Goal: Communication & Community: Participate in discussion

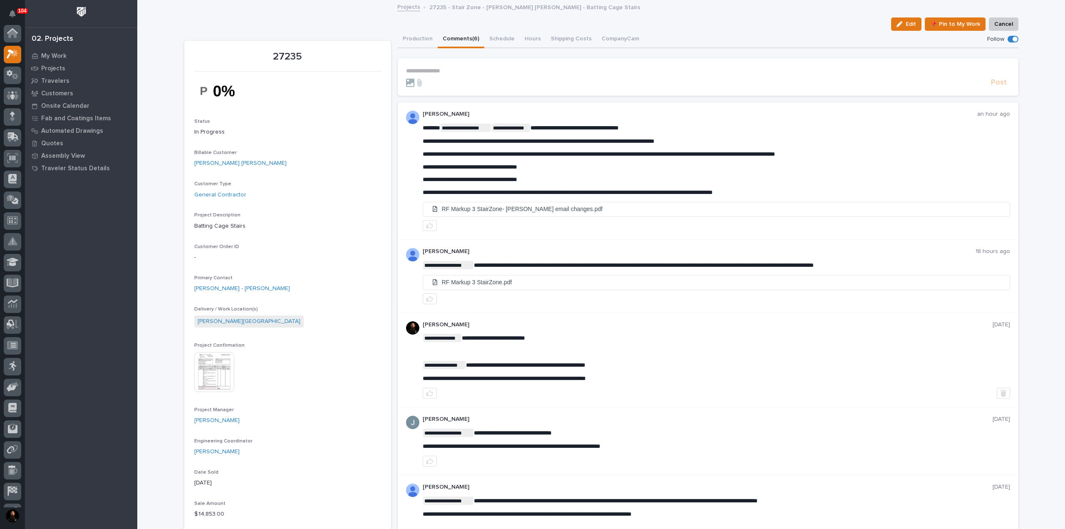
scroll to position [21, 0]
click at [533, 165] on p "**********" at bounding box center [717, 167] width 588 height 7
click at [418, 33] on button "Production" at bounding box center [418, 39] width 40 height 17
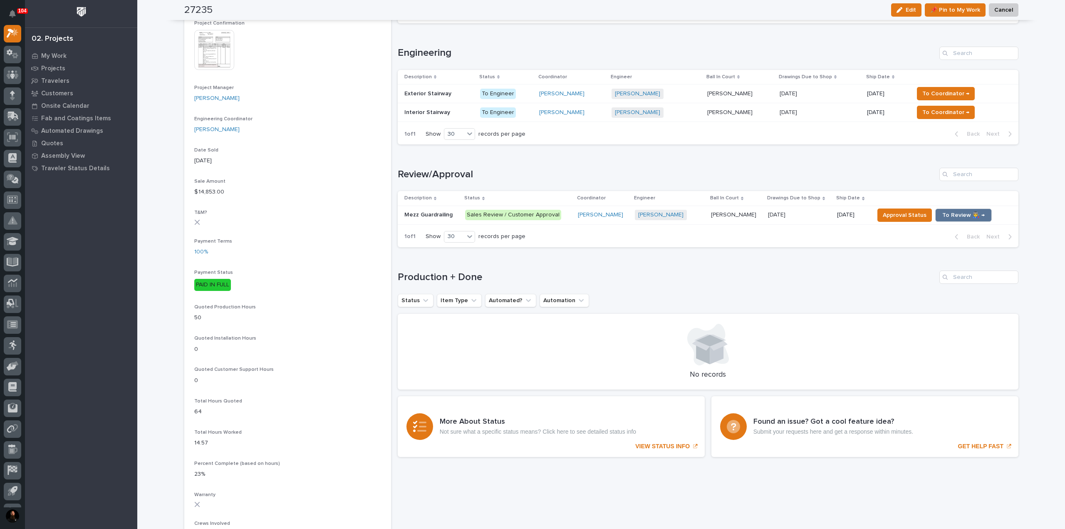
scroll to position [333, 0]
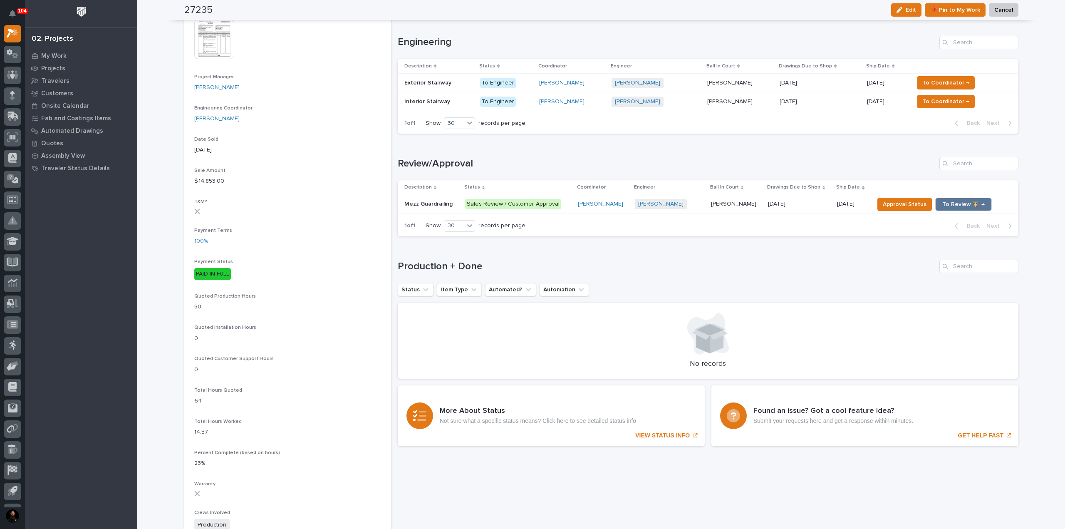
click at [430, 204] on p "Mezz Guardrailing" at bounding box center [430, 203] width 50 height 9
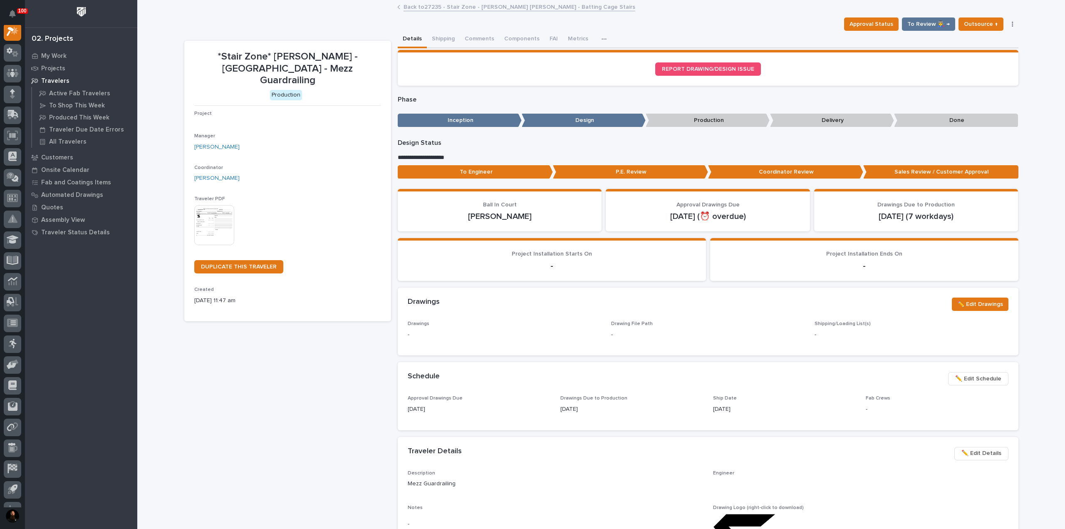
scroll to position [21, 0]
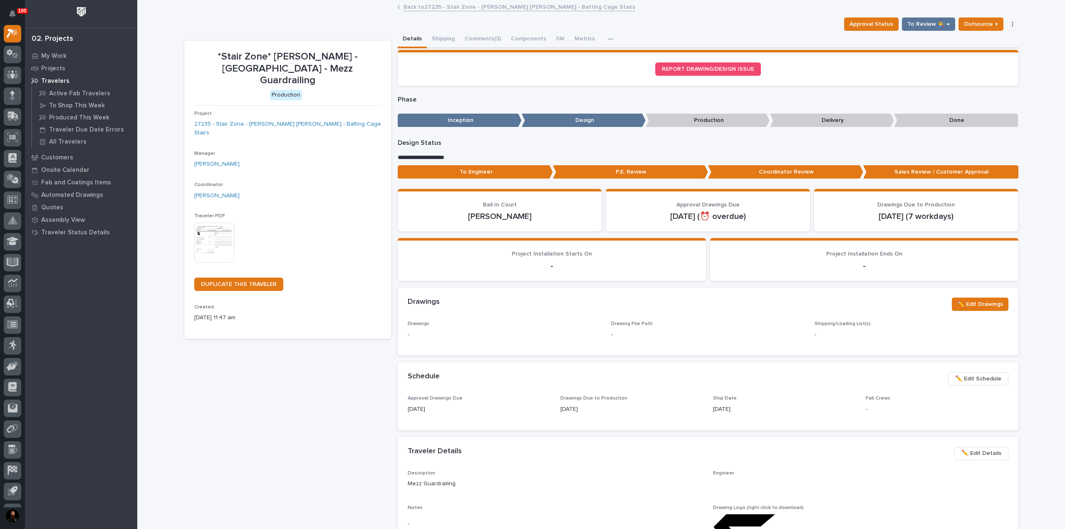
click at [515, 175] on p "To Engineer" at bounding box center [475, 172] width 155 height 14
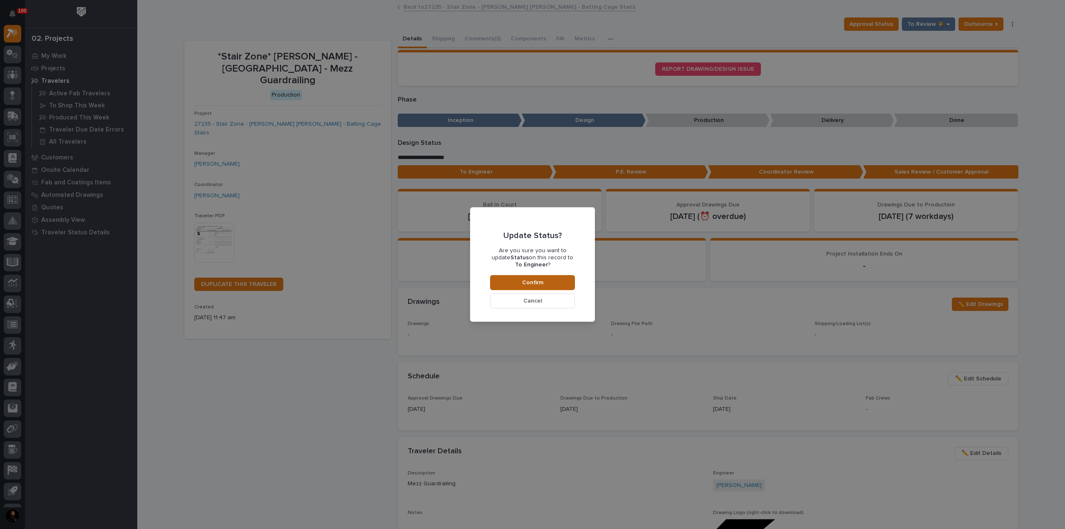
drag, startPoint x: 534, startPoint y: 277, endPoint x: 534, endPoint y: 282, distance: 4.6
click at [534, 278] on button "Confirm" at bounding box center [532, 282] width 85 height 15
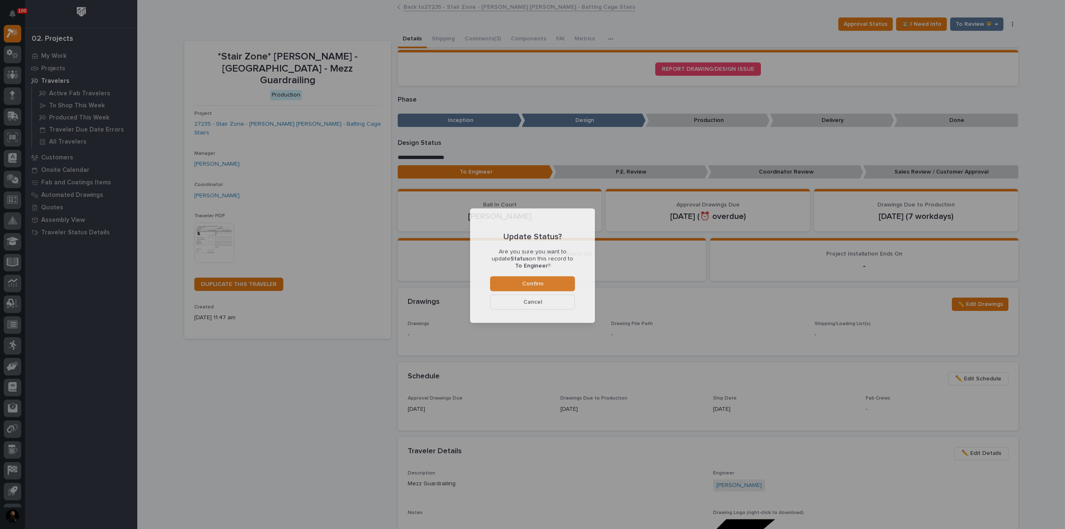
scroll to position [50, 0]
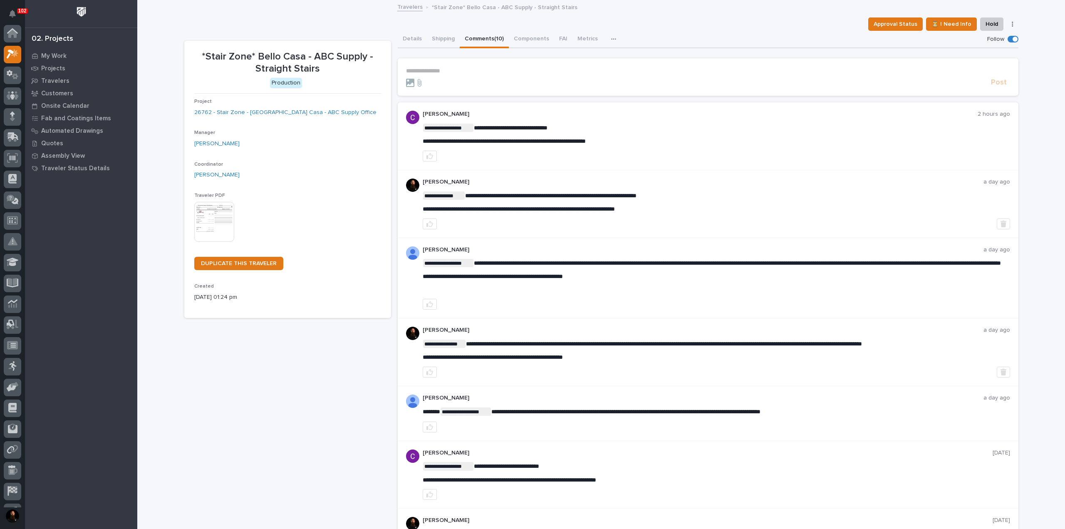
scroll to position [21, 0]
drag, startPoint x: 489, startPoint y: 144, endPoint x: 621, endPoint y: 127, distance: 133.0
click at [492, 144] on span "**********" at bounding box center [504, 141] width 163 height 6
copy div "**********"
click at [668, 118] on div "**********" at bounding box center [717, 136] width 588 height 51
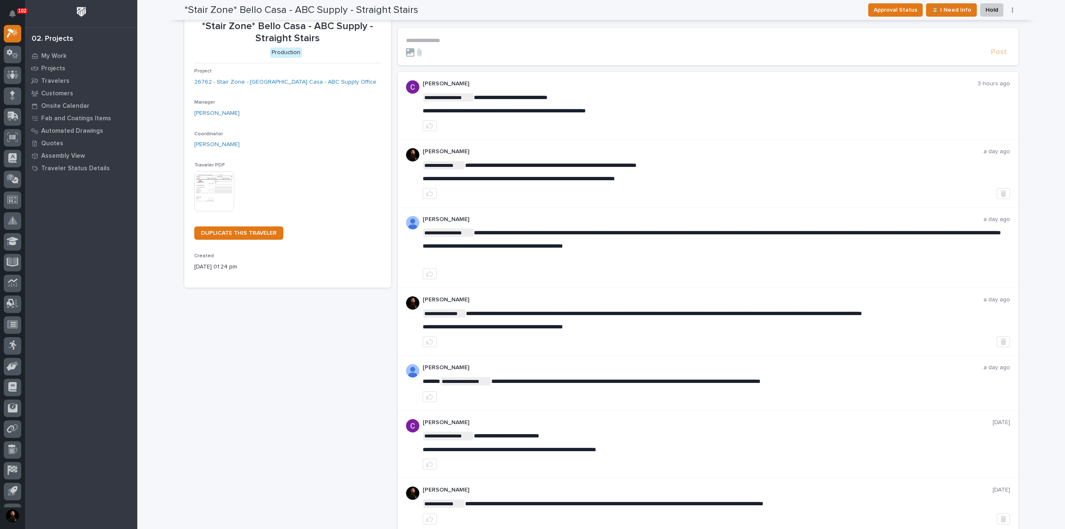
scroll to position [0, 0]
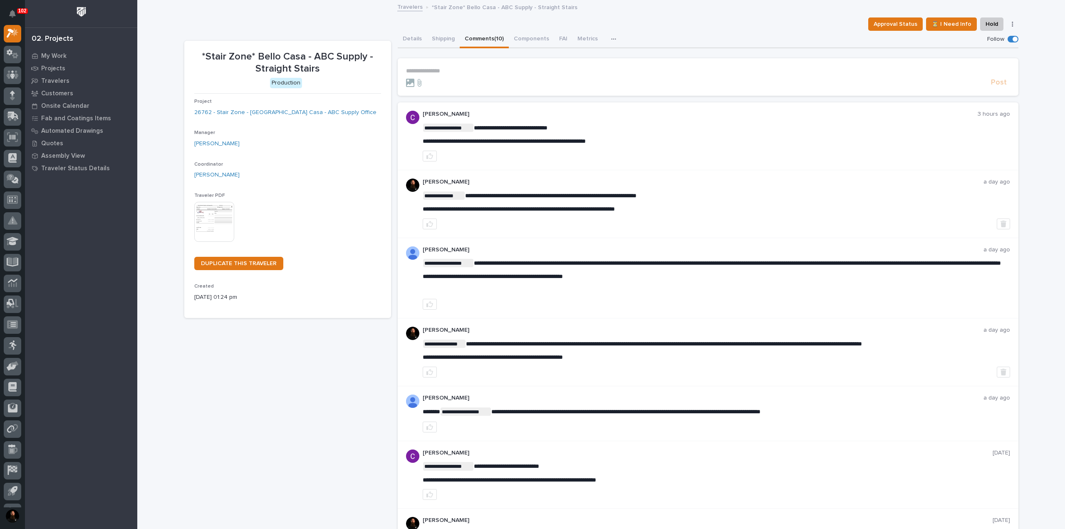
drag, startPoint x: 453, startPoint y: 61, endPoint x: 454, endPoint y: 68, distance: 6.7
click at [454, 67] on section "**********" at bounding box center [708, 76] width 621 height 37
click at [452, 70] on p "**********" at bounding box center [708, 70] width 604 height 7
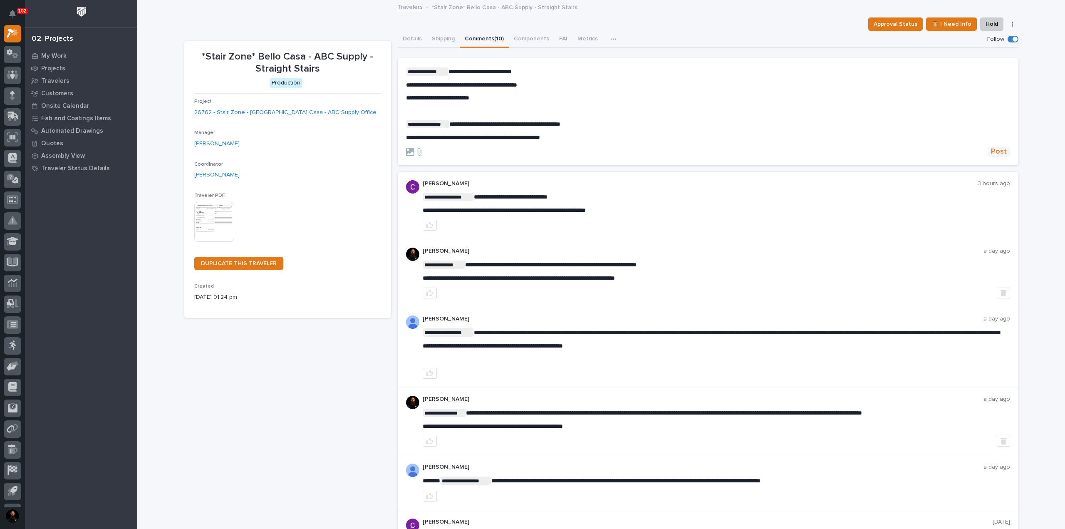
click at [992, 151] on span "Post" at bounding box center [999, 152] width 16 height 10
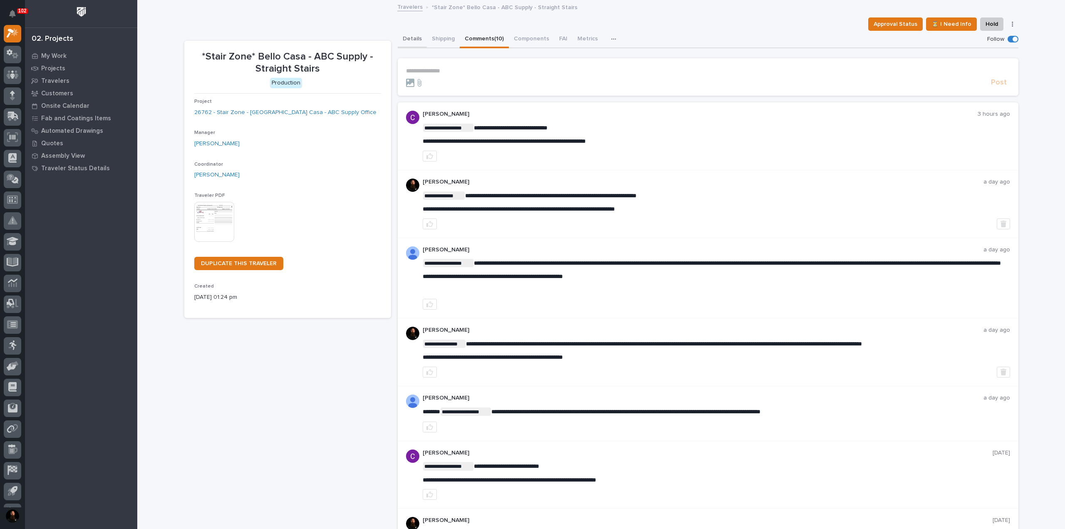
click at [412, 42] on button "Details" at bounding box center [412, 39] width 29 height 17
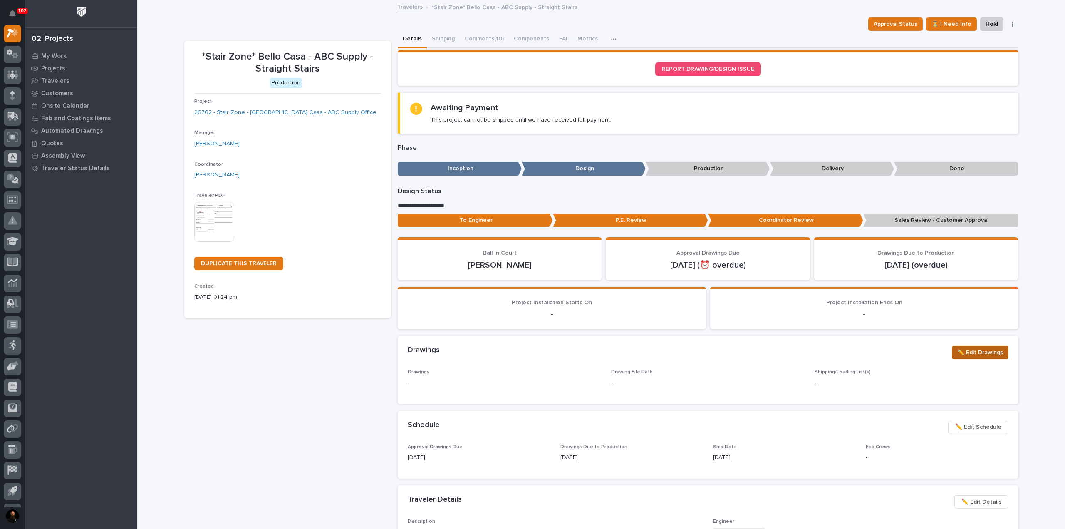
click at [987, 356] on span "✏️ Edit Drawings" at bounding box center [981, 352] width 46 height 10
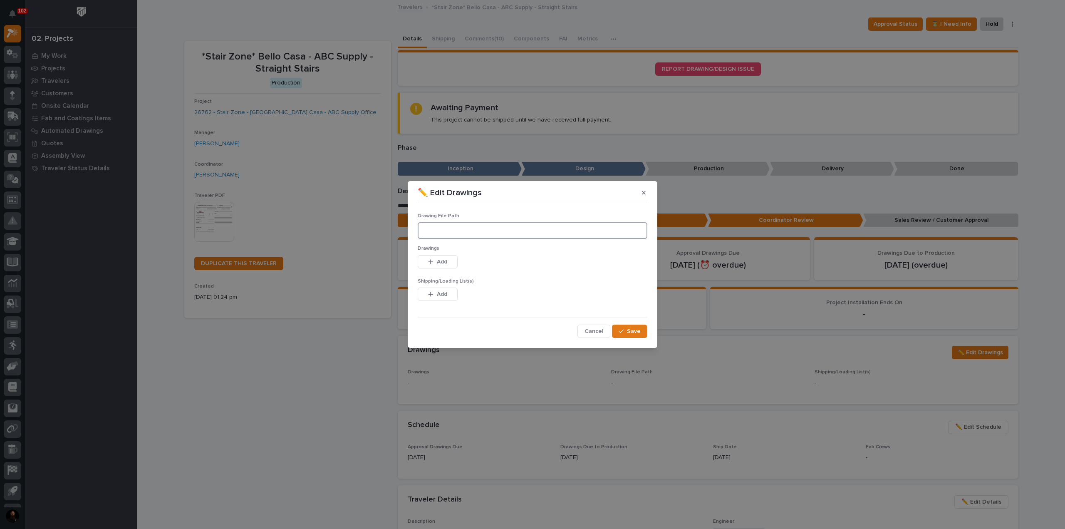
click at [469, 232] on input at bounding box center [533, 230] width 230 height 17
paste input "M:\Bello Casa\26762 ABC Stairs\01 Engineering\09 Final Documents"
type input "M:\Bello Casa\26762 ABC Stairs\01 Engineering\09 Final Documents"
click at [489, 257] on div "This file cannot be opened Download File Add" at bounding box center [533, 263] width 230 height 17
drag, startPoint x: 442, startPoint y: 262, endPoint x: 249, endPoint y: 223, distance: 196.1
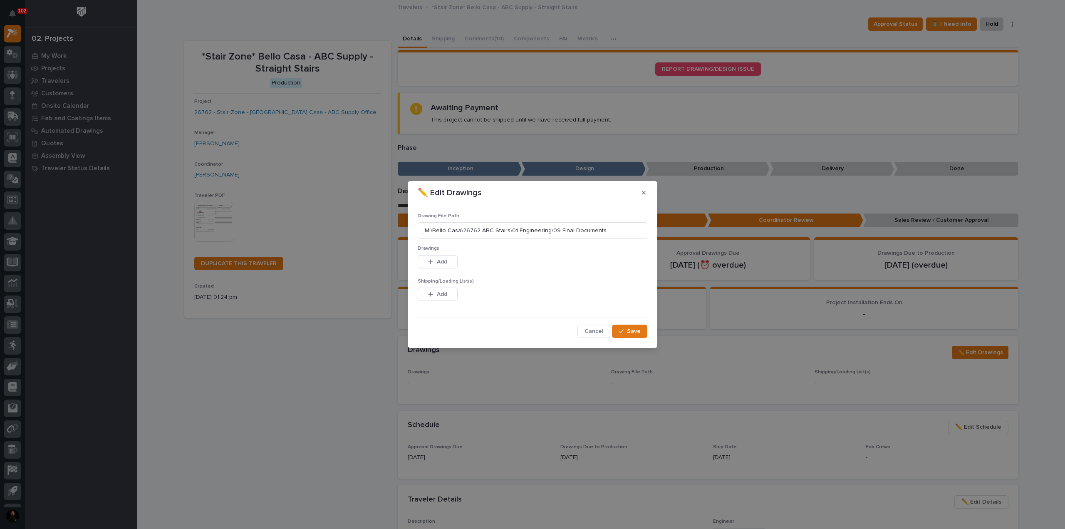
click at [442, 262] on span "Add" at bounding box center [442, 261] width 10 height 7
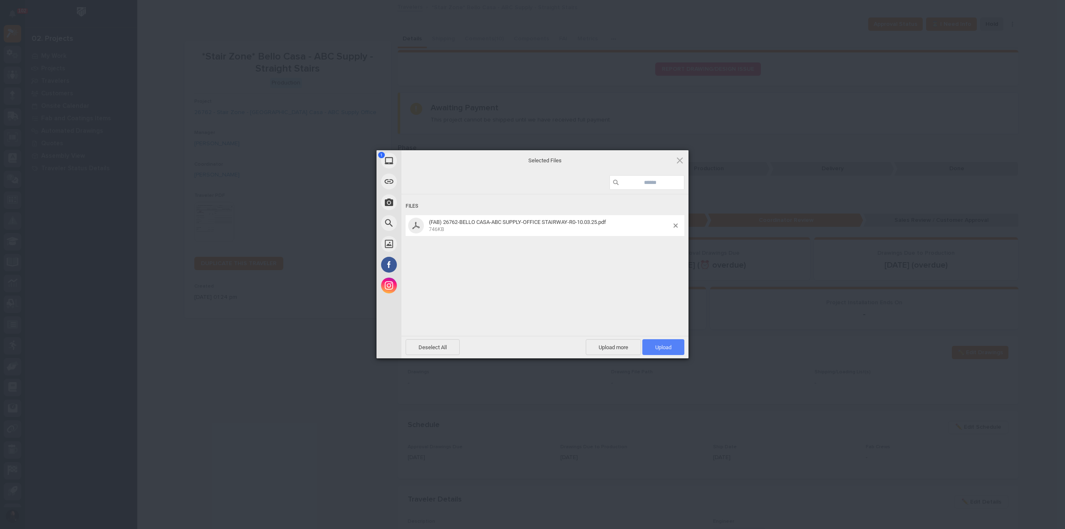
click at [660, 342] on span "Upload 1" at bounding box center [664, 347] width 42 height 16
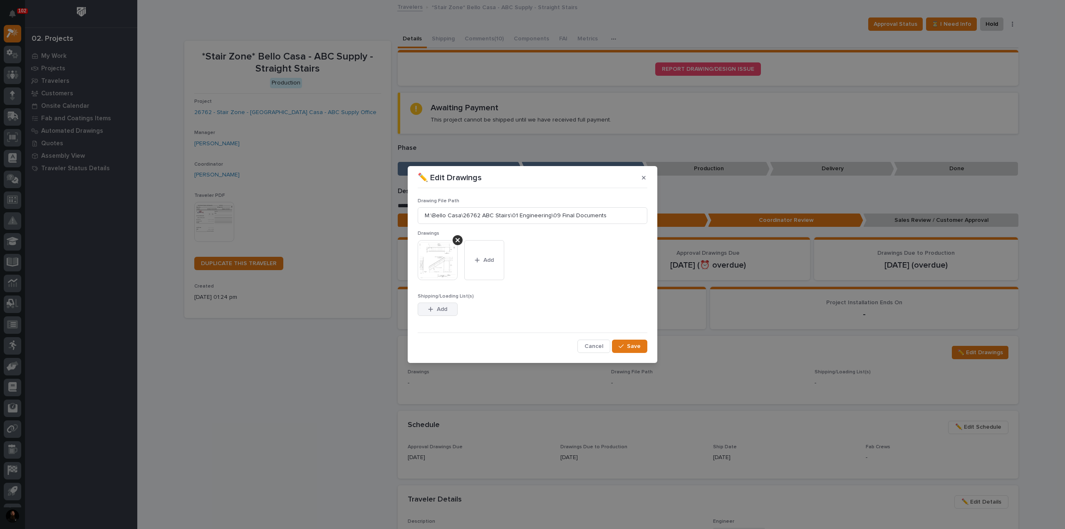
click at [441, 305] on span "Add" at bounding box center [442, 308] width 10 height 7
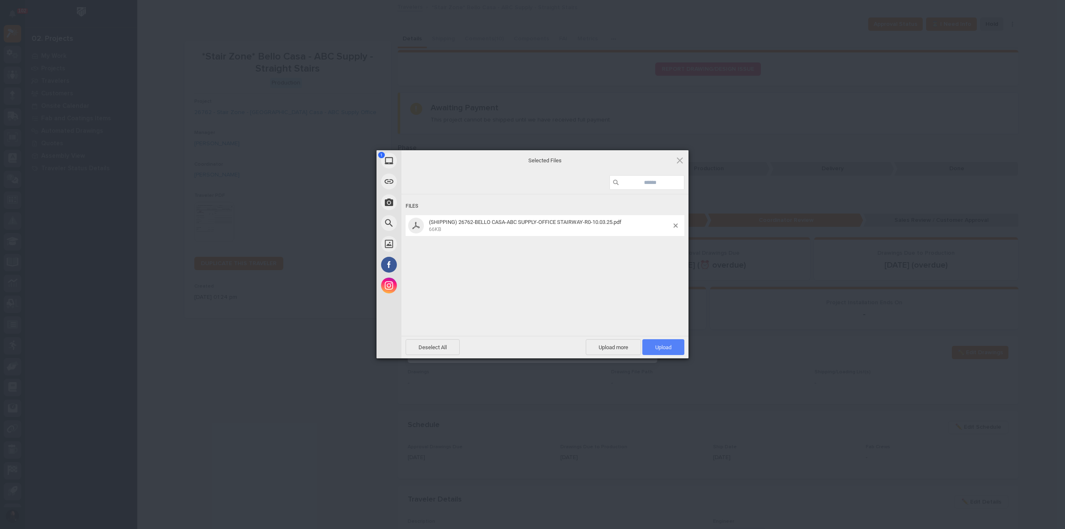
click at [660, 347] on span "Upload 1" at bounding box center [663, 347] width 16 height 6
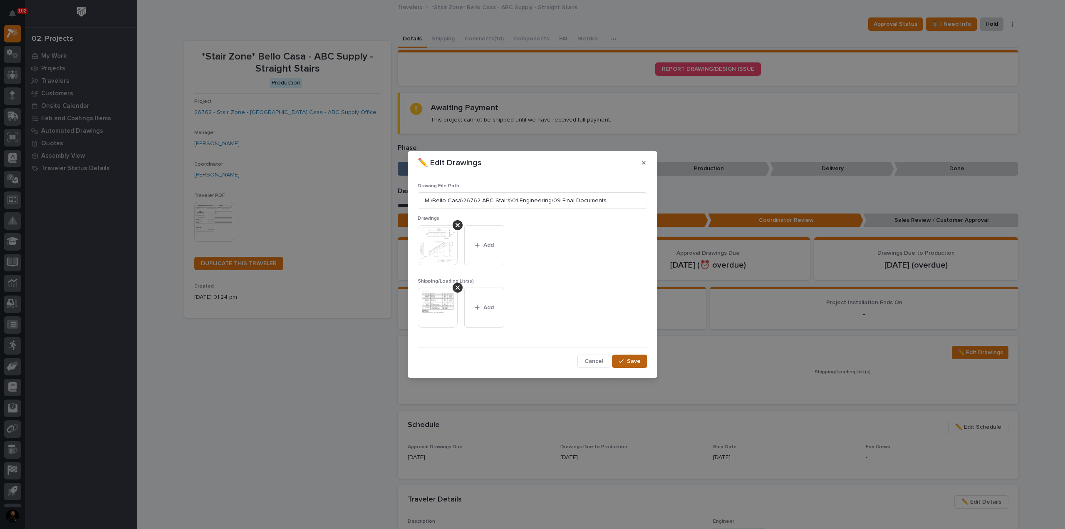
click at [621, 360] on icon "button" at bounding box center [621, 361] width 5 height 6
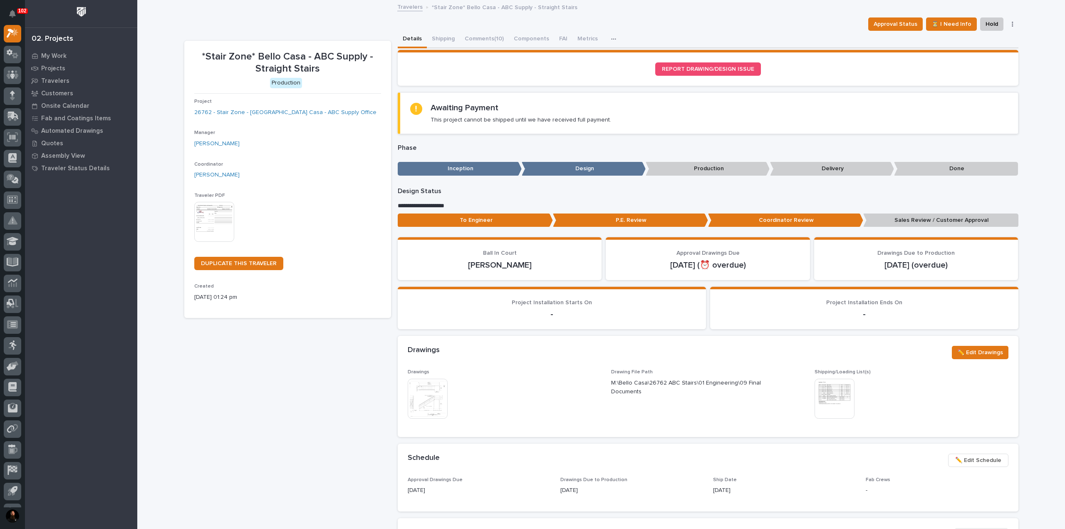
click at [917, 218] on p "Sales Review / Customer Approval" at bounding box center [941, 220] width 155 height 14
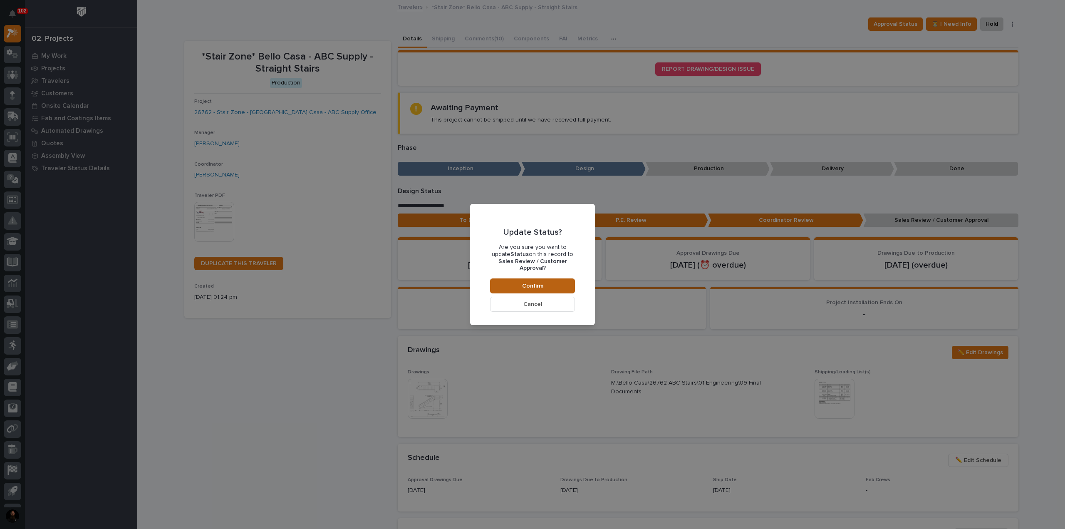
click at [543, 282] on span "Confirm" at bounding box center [532, 285] width 21 height 7
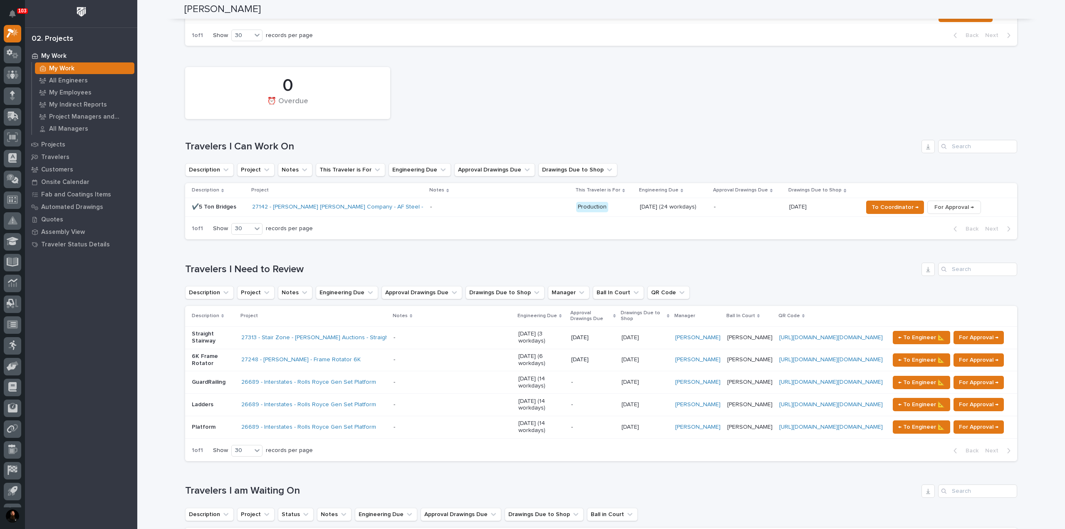
scroll to position [166, 0]
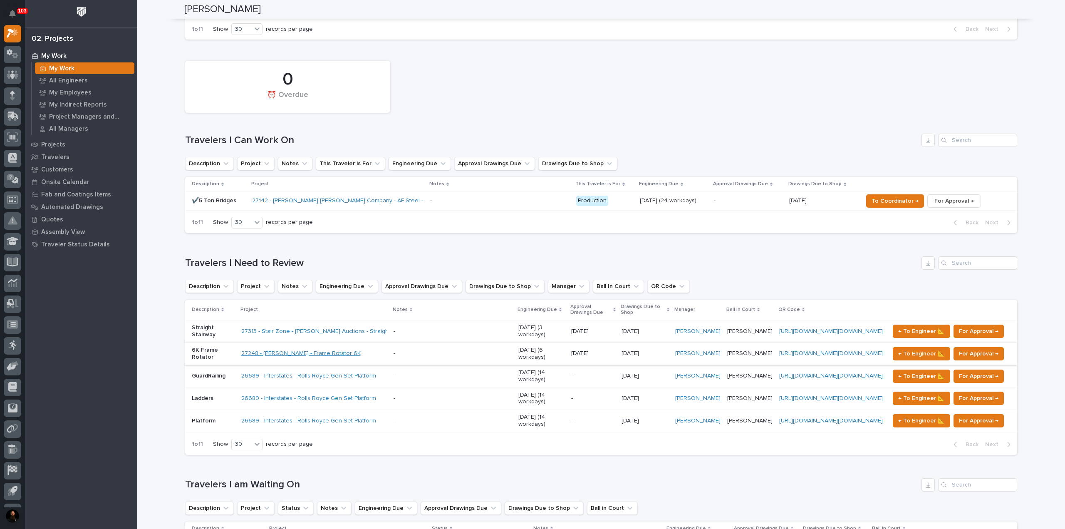
click at [255, 352] on link "27248 - Brinkley RV - Frame Rotator 6K" at bounding box center [300, 353] width 119 height 7
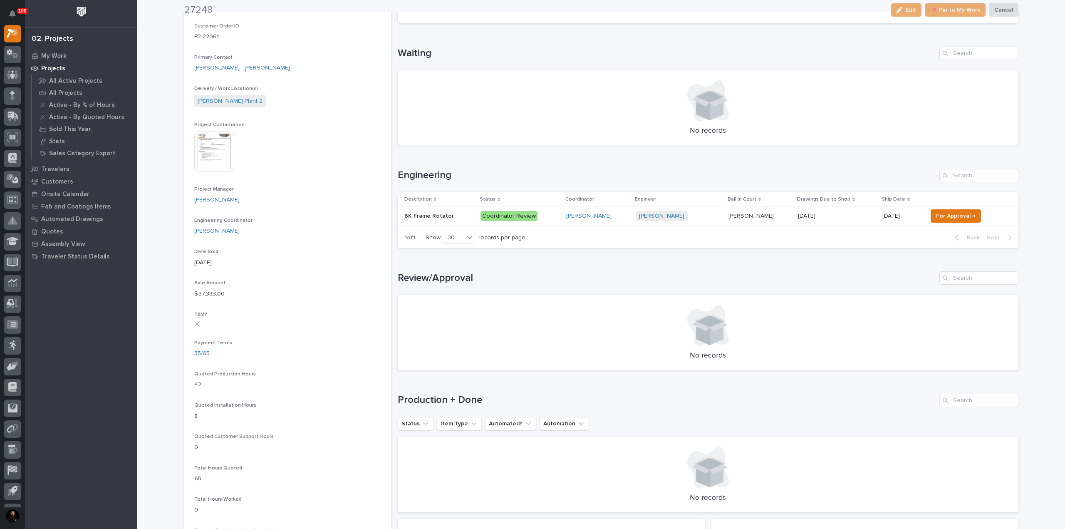
scroll to position [277, 0]
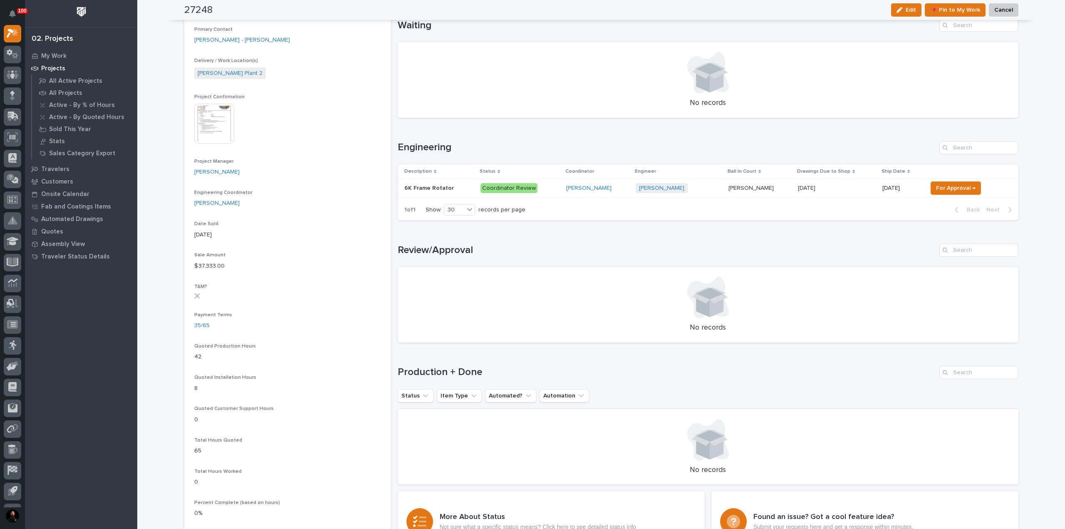
click at [443, 195] on td "6K Frame Rotator 6K Frame Rotator" at bounding box center [438, 188] width 80 height 19
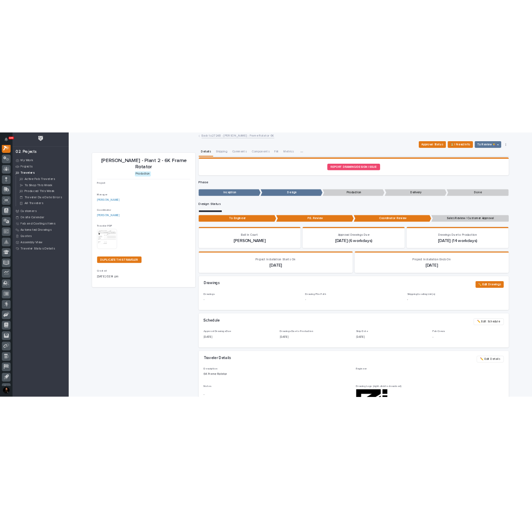
scroll to position [21, 0]
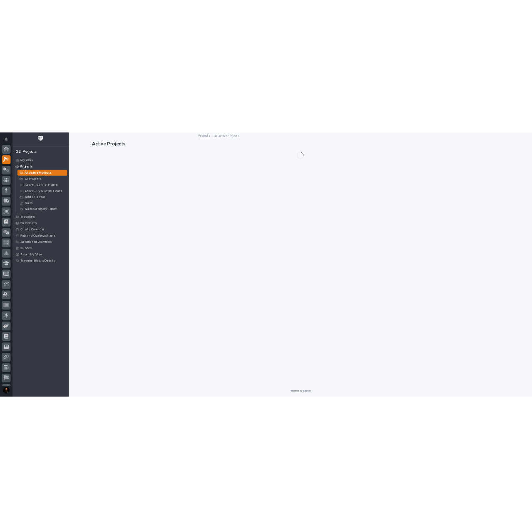
scroll to position [21, 0]
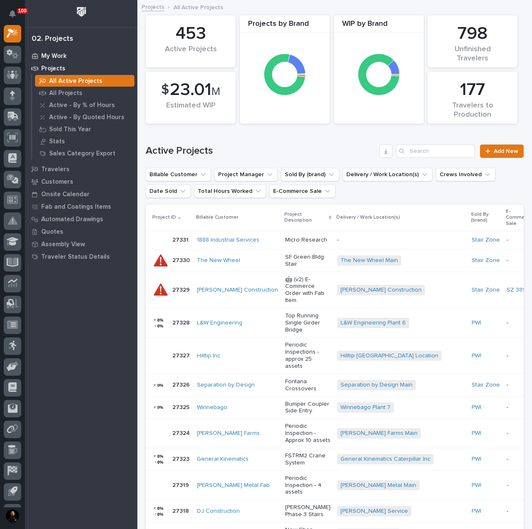
click at [43, 54] on p "My Work" at bounding box center [53, 55] width 25 height 7
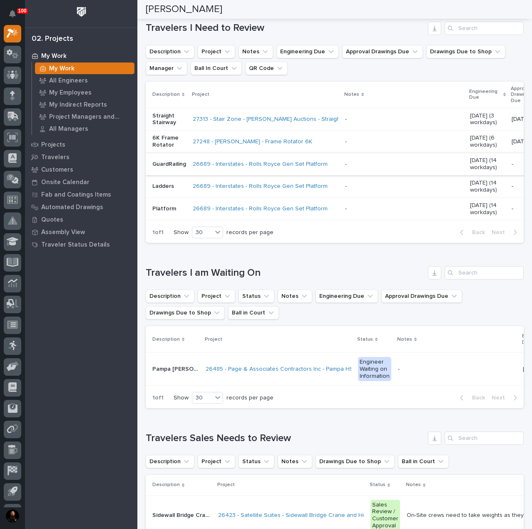
scroll to position [499, 0]
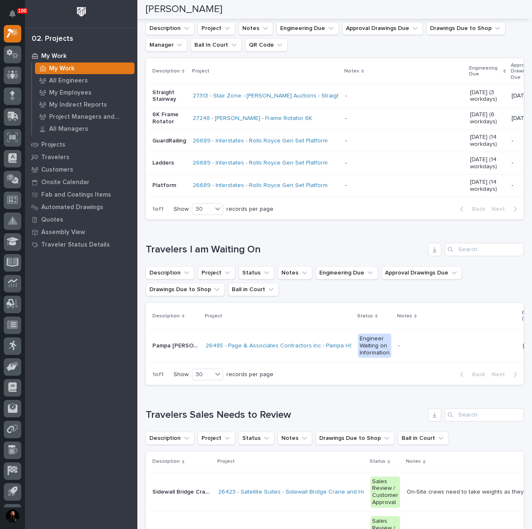
click at [170, 103] on p "Straight Stairway" at bounding box center [169, 96] width 34 height 14
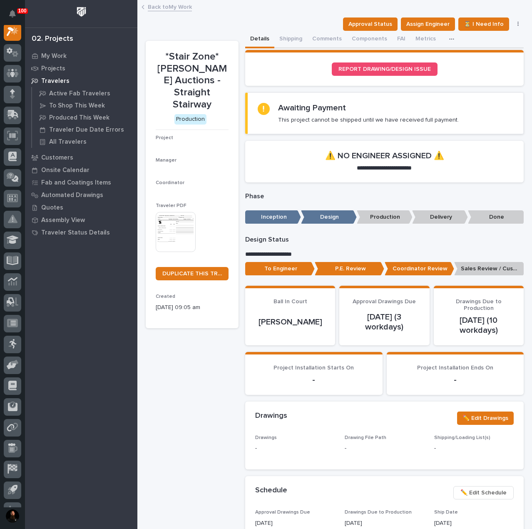
scroll to position [21, 0]
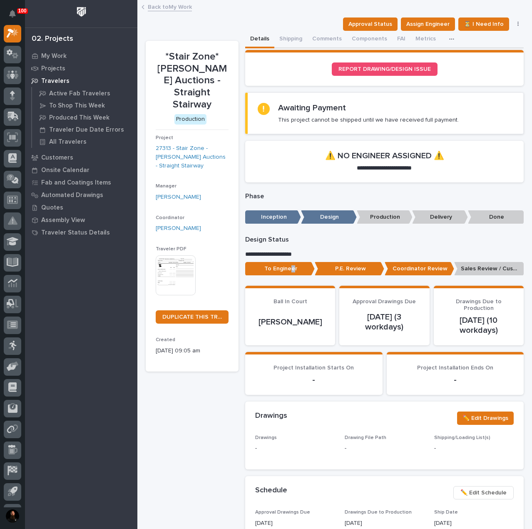
click at [290, 270] on p "To Engineer" at bounding box center [279, 269] width 69 height 14
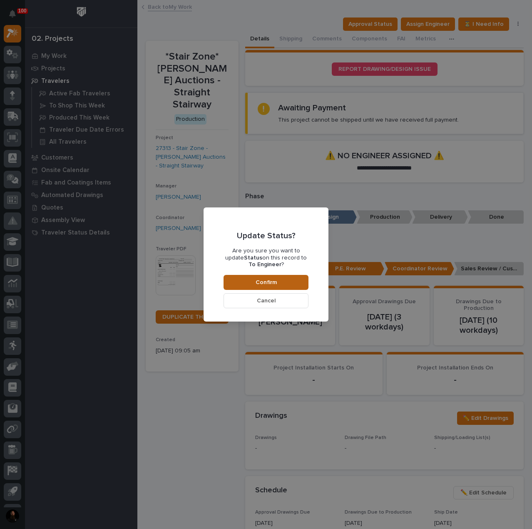
click at [289, 285] on button "Confirm" at bounding box center [265, 282] width 85 height 15
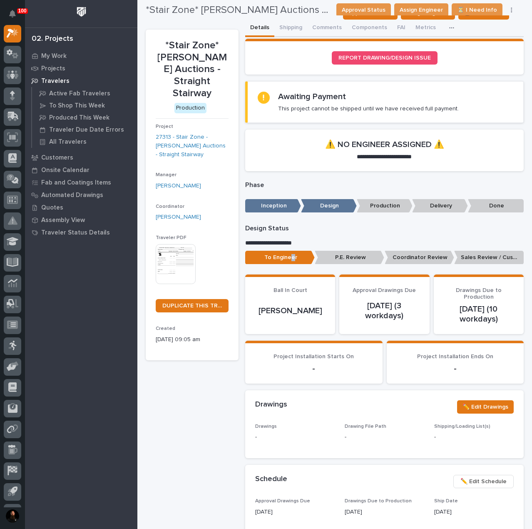
scroll to position [0, 0]
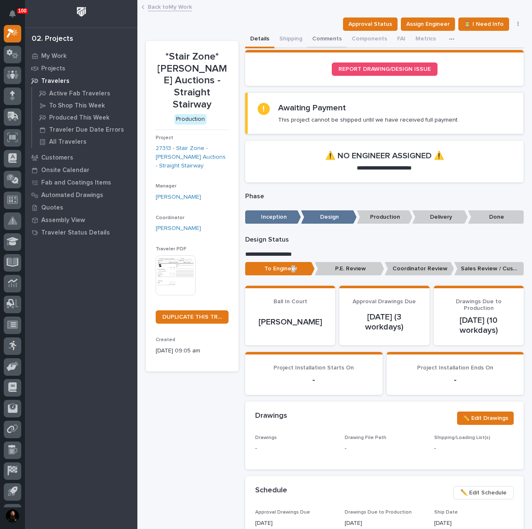
click at [319, 38] on button "Comments" at bounding box center [327, 39] width 40 height 17
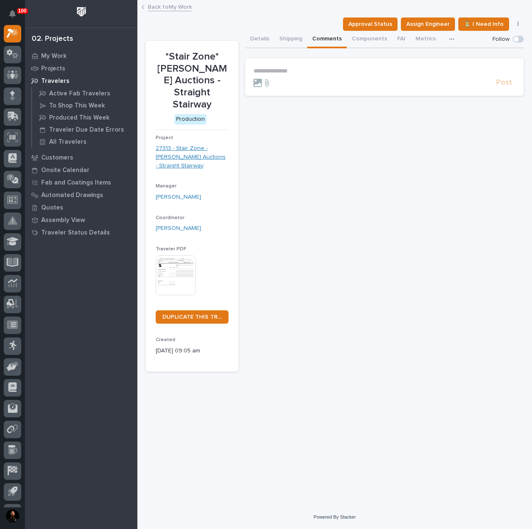
click at [186, 144] on link "27313 - Stair Zone - [PERSON_NAME] Auctions - Straight Stairway" at bounding box center [192, 157] width 73 height 26
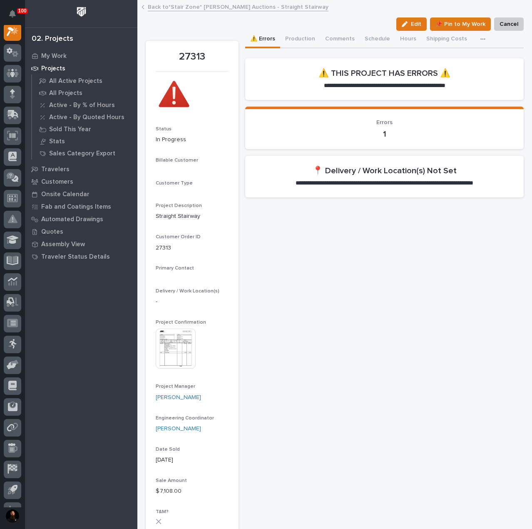
scroll to position [21, 0]
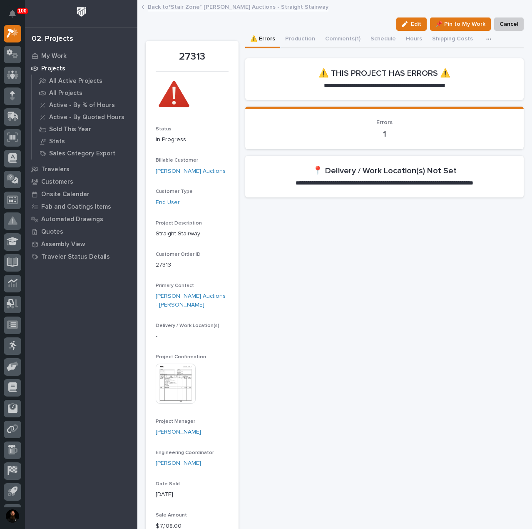
click at [179, 385] on img at bounding box center [176, 383] width 40 height 40
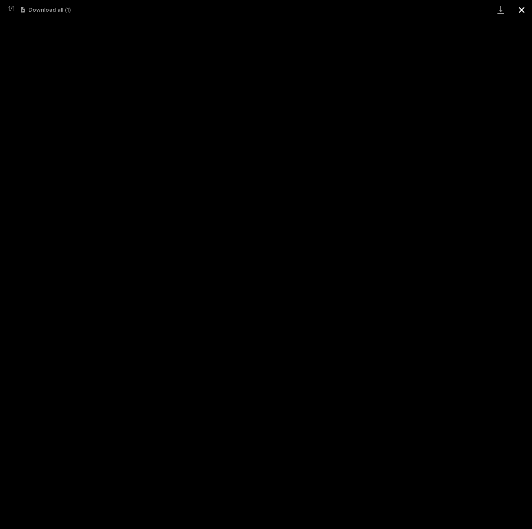
click at [516, 9] on button "Close gallery" at bounding box center [521, 10] width 21 height 20
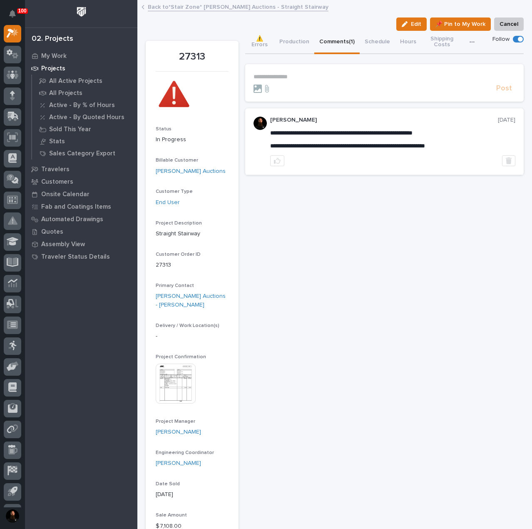
click at [342, 44] on button "Comments (1)" at bounding box center [336, 42] width 45 height 23
click at [307, 79] on p "**********" at bounding box center [384, 76] width 262 height 7
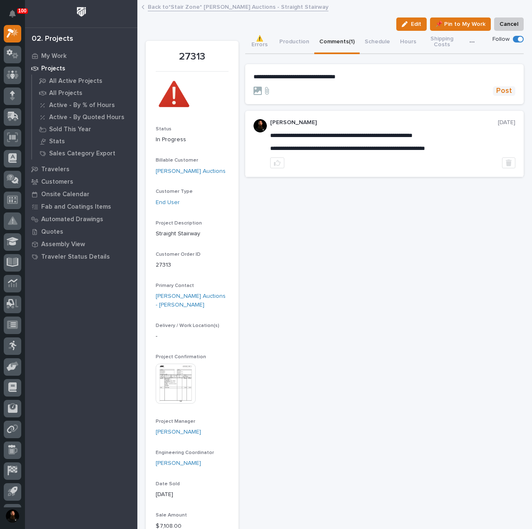
click at [497, 93] on span "Post" at bounding box center [504, 91] width 16 height 10
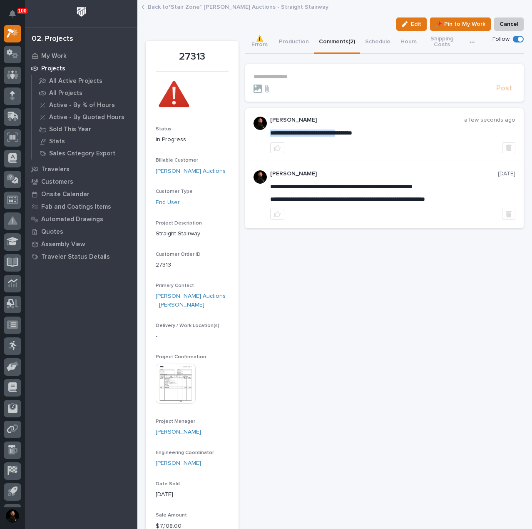
drag, startPoint x: 378, startPoint y: 132, endPoint x: 347, endPoint y: 134, distance: 31.3
click at [352, 134] on span "**********" at bounding box center [311, 133] width 82 height 6
click at [321, 132] on span "**********" at bounding box center [311, 133] width 82 height 6
click at [321, 131] on span "**********" at bounding box center [311, 133] width 82 height 6
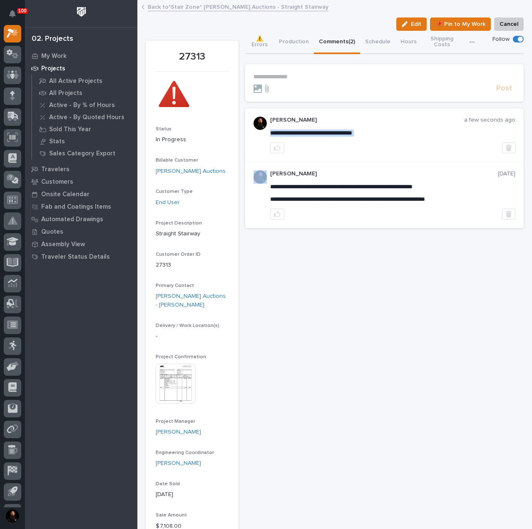
copy div "**********"
click at [377, 136] on div "**********" at bounding box center [392, 135] width 245 height 37
click at [61, 60] on div "My Work" at bounding box center [81, 56] width 108 height 12
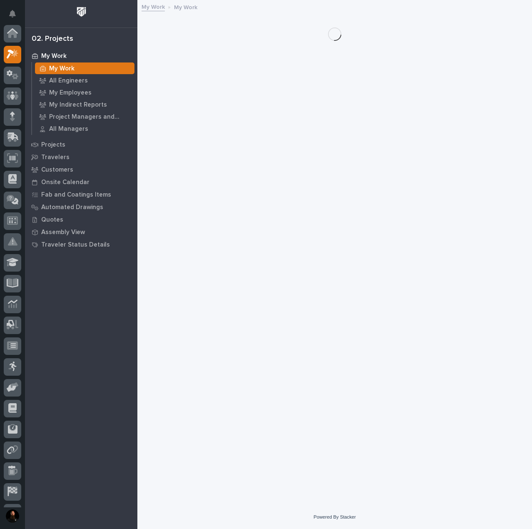
scroll to position [21, 0]
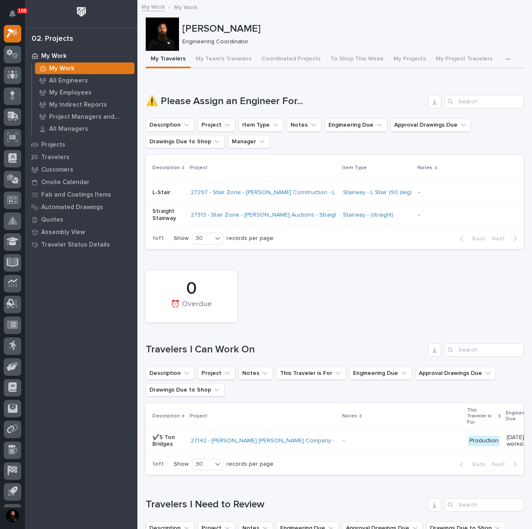
click at [164, 216] on p "Straight Stairway" at bounding box center [168, 215] width 32 height 14
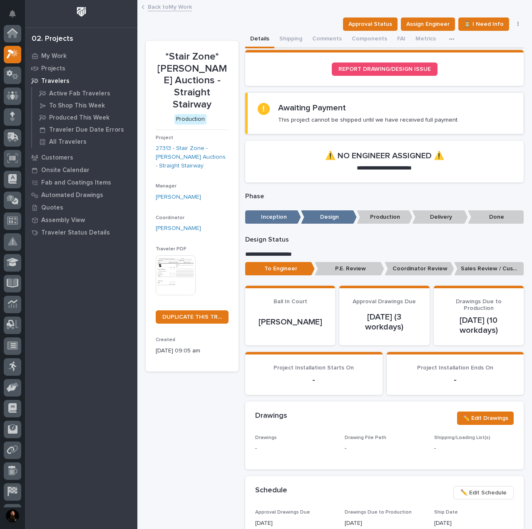
scroll to position [21, 0]
click at [317, 38] on button "Comments" at bounding box center [327, 39] width 40 height 17
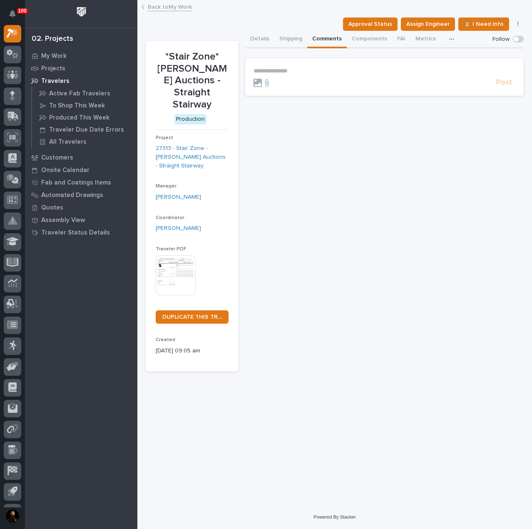
click at [254, 41] on button "Details" at bounding box center [259, 39] width 29 height 17
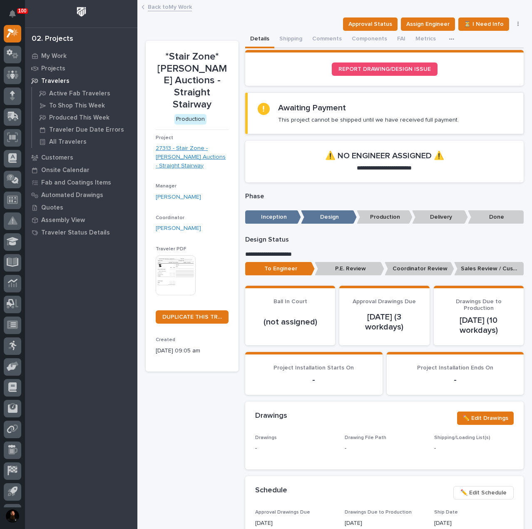
click at [200, 144] on link "27313 - Stair Zone - [PERSON_NAME] Auctions - Straight Stairway" at bounding box center [192, 157] width 73 height 26
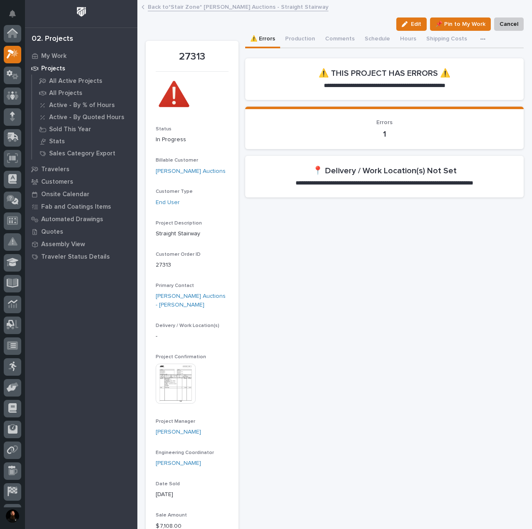
scroll to position [21, 0]
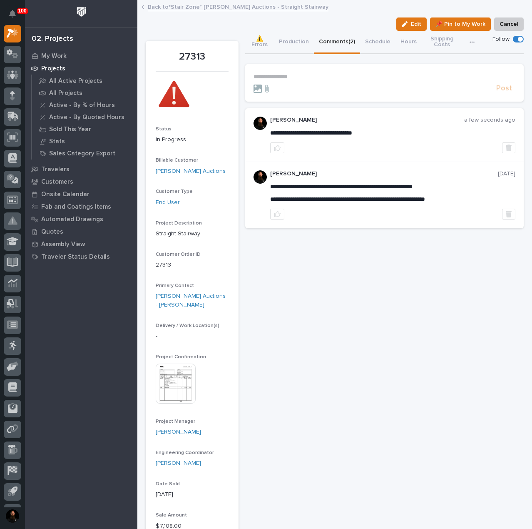
click at [328, 40] on button "Comments (2)" at bounding box center [337, 42] width 46 height 23
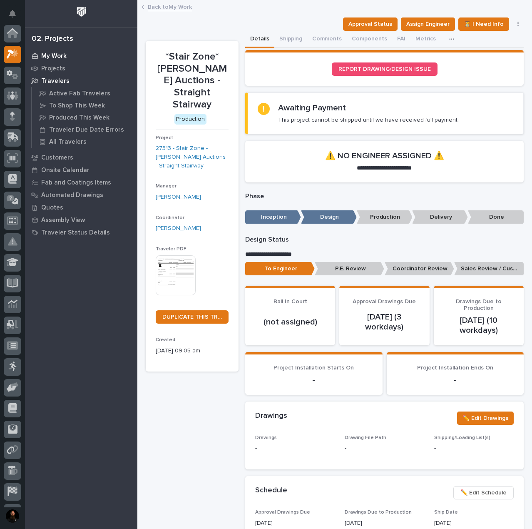
scroll to position [22, 0]
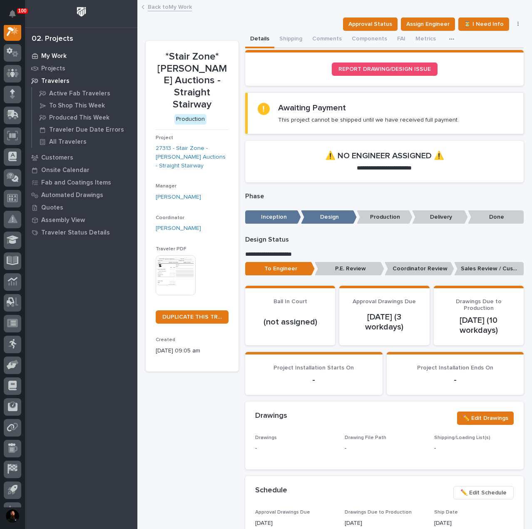
click at [51, 55] on p "My Work" at bounding box center [53, 55] width 25 height 7
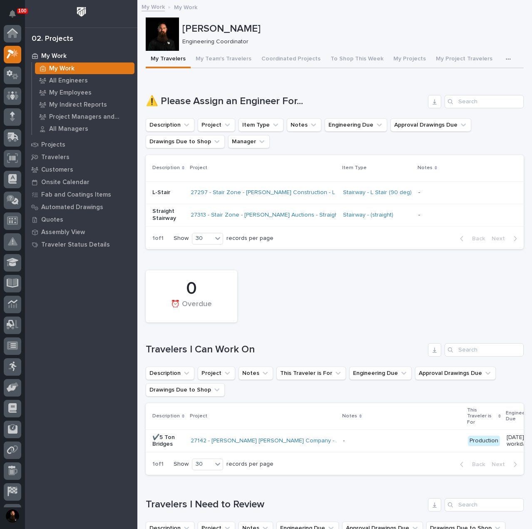
scroll to position [21, 0]
click at [175, 192] on p "L-Stair" at bounding box center [168, 192] width 32 height 7
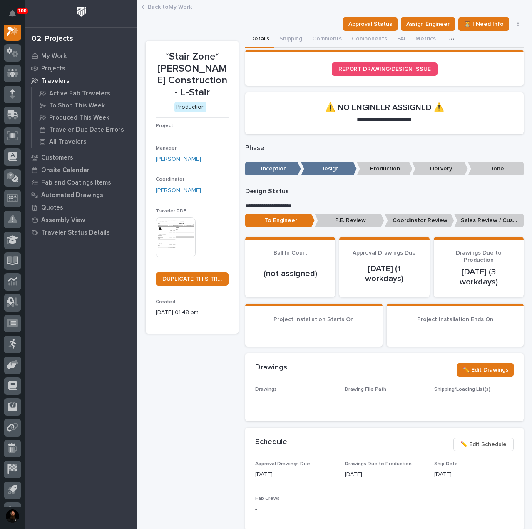
scroll to position [21, 0]
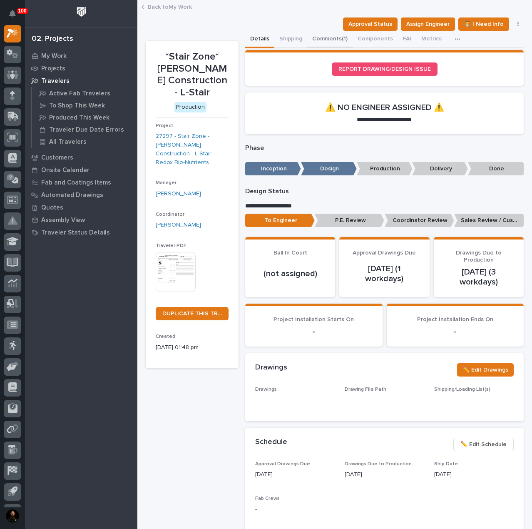
click at [310, 39] on button "Comments (1)" at bounding box center [329, 39] width 45 height 17
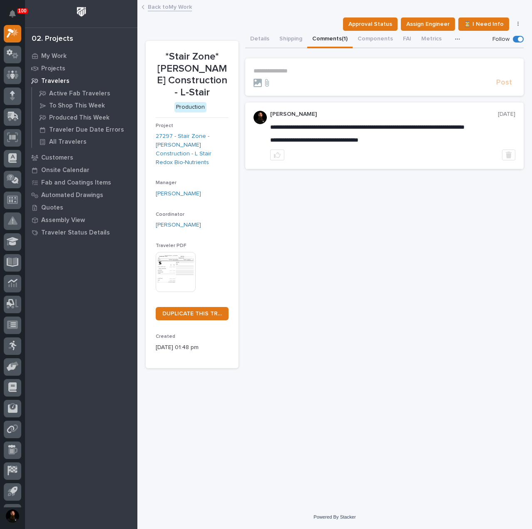
click at [294, 74] on div "**********" at bounding box center [384, 70] width 262 height 7
click at [306, 77] on form "**********" at bounding box center [384, 77] width 262 height 20
click at [301, 72] on p "**********" at bounding box center [384, 70] width 262 height 7
paste div
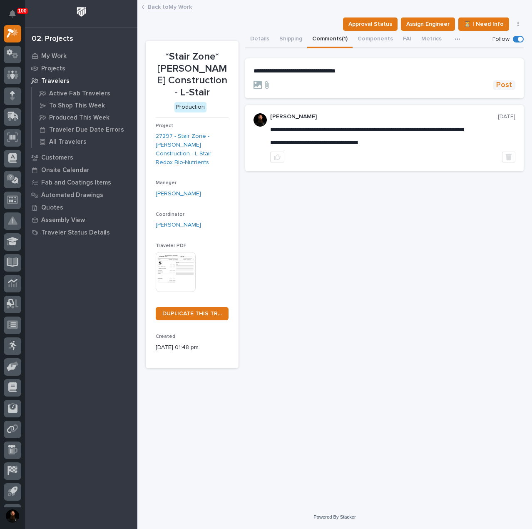
click at [499, 85] on span "Post" at bounding box center [504, 85] width 16 height 10
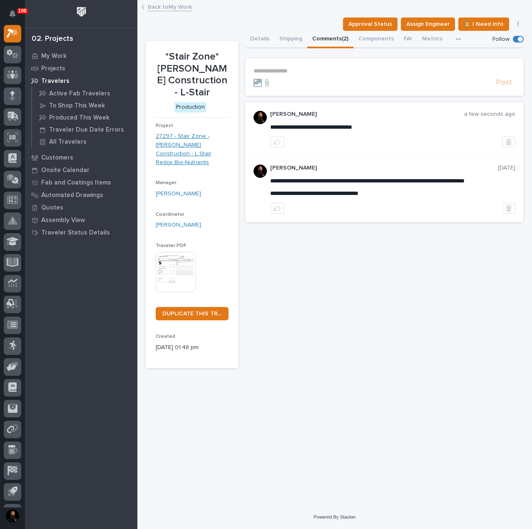
click at [198, 136] on link "27297 - Stair Zone - [PERSON_NAME] Construction - L Stair Redox Bio-Nutrients" at bounding box center [192, 149] width 73 height 35
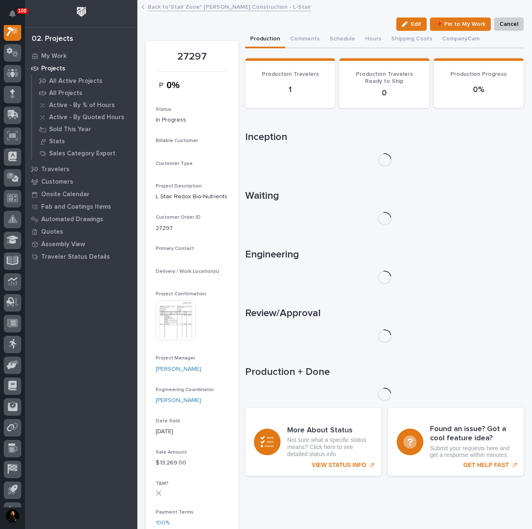
scroll to position [21, 0]
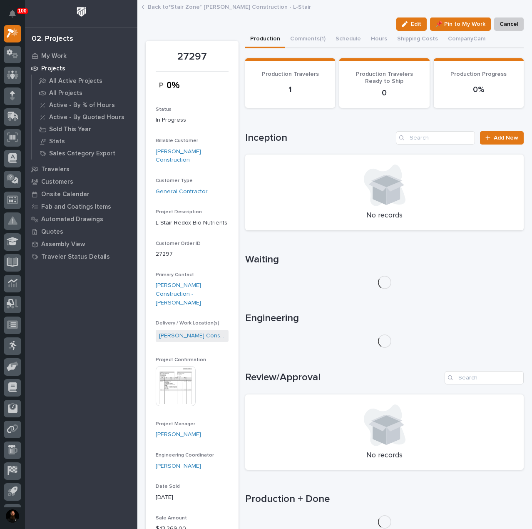
click at [176, 375] on img at bounding box center [176, 386] width 40 height 40
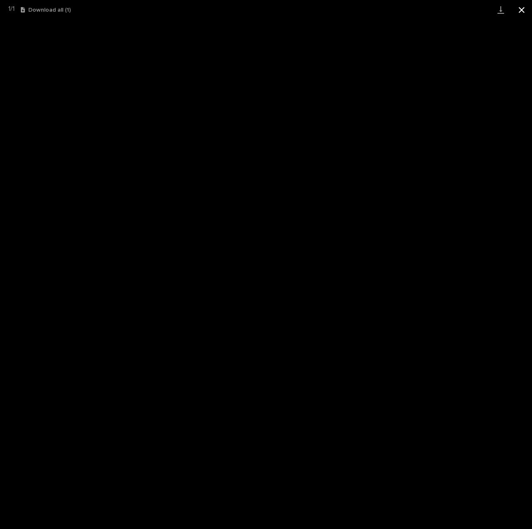
click at [514, 15] on button "Close gallery" at bounding box center [521, 10] width 21 height 20
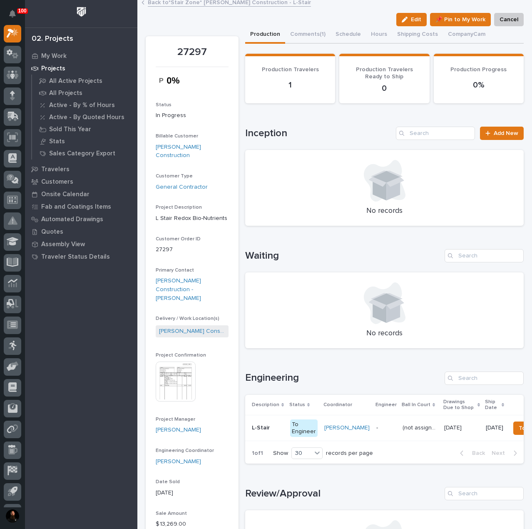
scroll to position [0, 0]
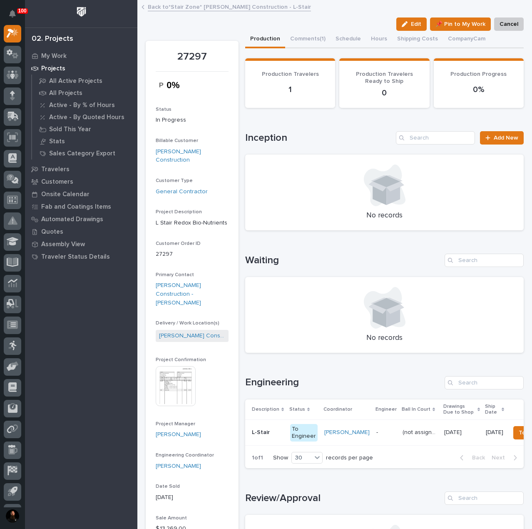
click at [182, 218] on p "L Stair Redox Bio-Nutrients" at bounding box center [192, 222] width 73 height 9
click at [185, 219] on div "Project Description L Stair Redox Bio-Nutrients" at bounding box center [192, 221] width 73 height 25
click at [196, 218] on p "L Stair Redox Bio-Nutrients" at bounding box center [192, 222] width 73 height 9
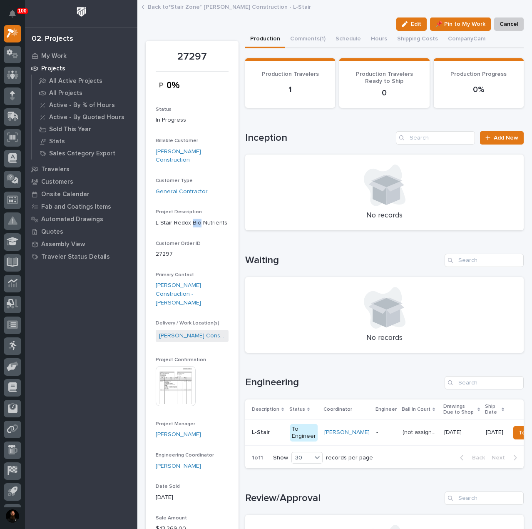
click at [196, 218] on p "L Stair Redox Bio-Nutrients" at bounding box center [192, 222] width 73 height 9
click at [200, 219] on div "Project Description L Stair Redox Bio-Nutrients" at bounding box center [192, 221] width 73 height 25
click at [206, 218] on p "L Stair Redox Bio-Nutrients" at bounding box center [192, 222] width 73 height 9
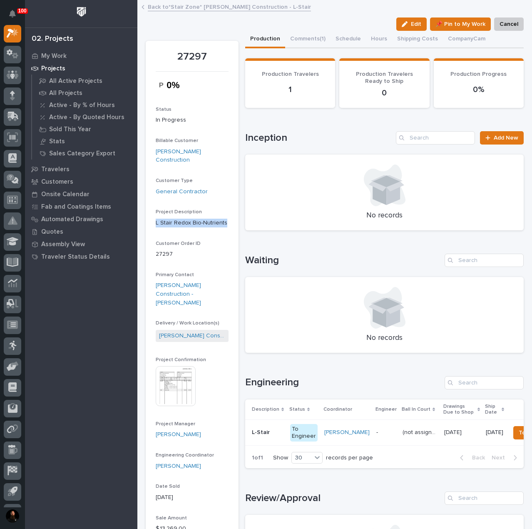
click at [206, 218] on p "L Stair Redox Bio-Nutrients" at bounding box center [192, 222] width 73 height 9
click at [193, 56] on p "27297" at bounding box center [192, 57] width 73 height 12
drag, startPoint x: 193, startPoint y: 56, endPoint x: 193, endPoint y: 50, distance: 5.4
click at [193, 55] on p "27297" at bounding box center [192, 57] width 73 height 12
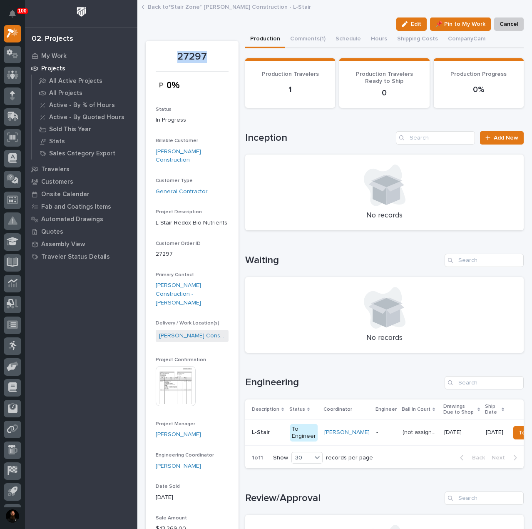
click at [194, 54] on p "27297" at bounding box center [192, 57] width 73 height 12
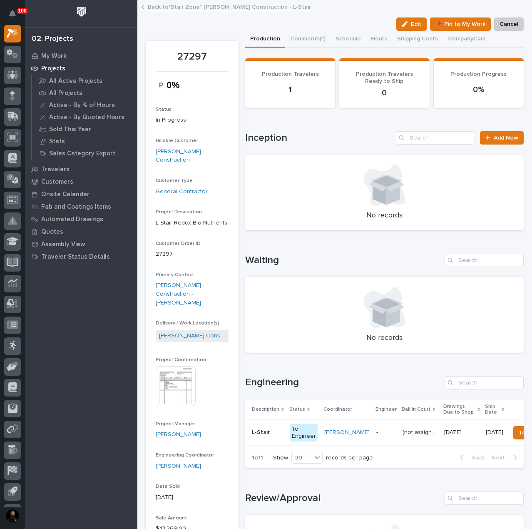
click at [191, 59] on p "27297" at bounding box center [192, 57] width 73 height 12
click at [194, 55] on p "27297" at bounding box center [192, 57] width 73 height 12
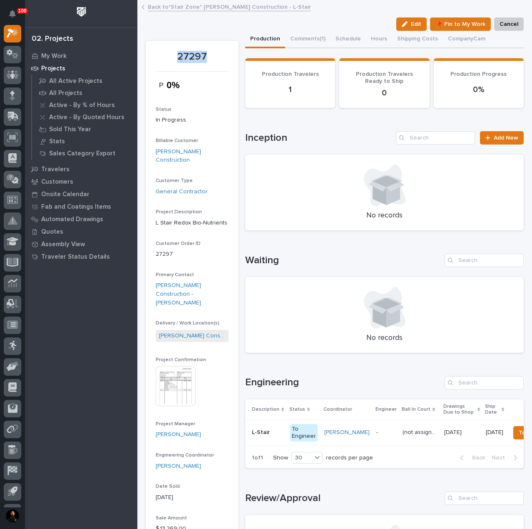
click at [194, 55] on p "27297" at bounding box center [192, 57] width 73 height 12
click at [178, 366] on img at bounding box center [176, 386] width 40 height 40
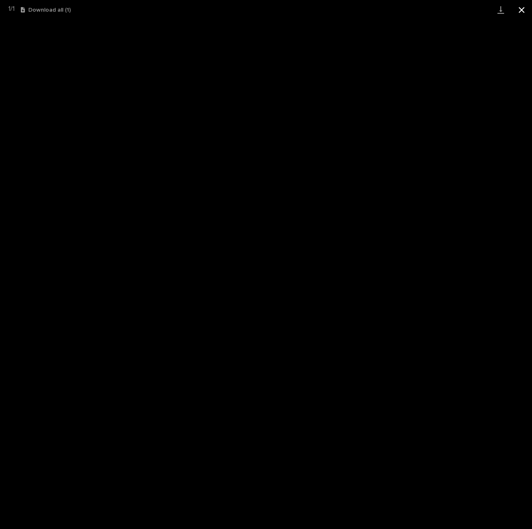
click at [523, 10] on button "Close gallery" at bounding box center [521, 10] width 21 height 20
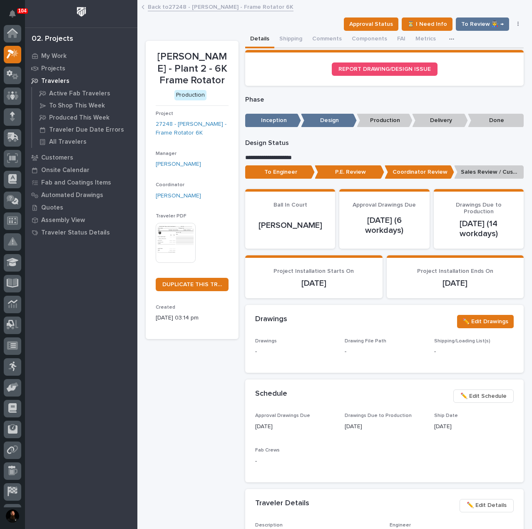
scroll to position [21, 0]
click at [325, 41] on button "Comments" at bounding box center [327, 39] width 40 height 17
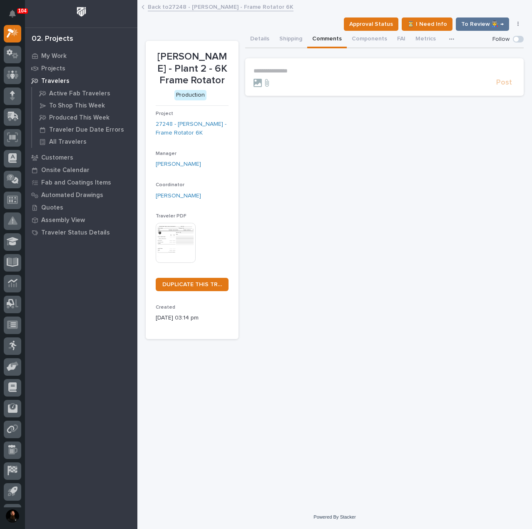
click at [302, 66] on section "**********" at bounding box center [384, 76] width 278 height 37
click at [301, 70] on p "**********" at bounding box center [384, 70] width 262 height 7
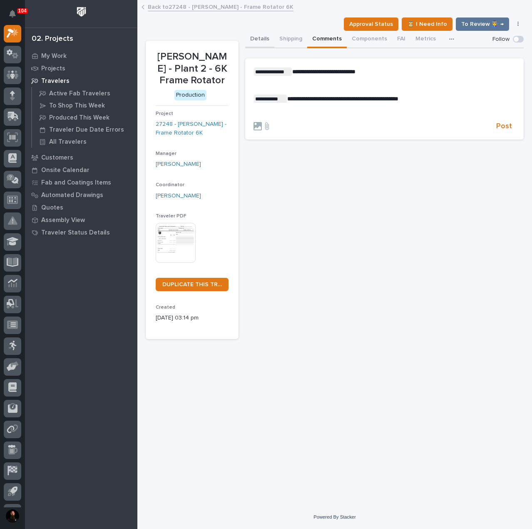
drag, startPoint x: 266, startPoint y: 40, endPoint x: 264, endPoint y: 35, distance: 4.5
click at [265, 40] on button "Details" at bounding box center [259, 39] width 29 height 17
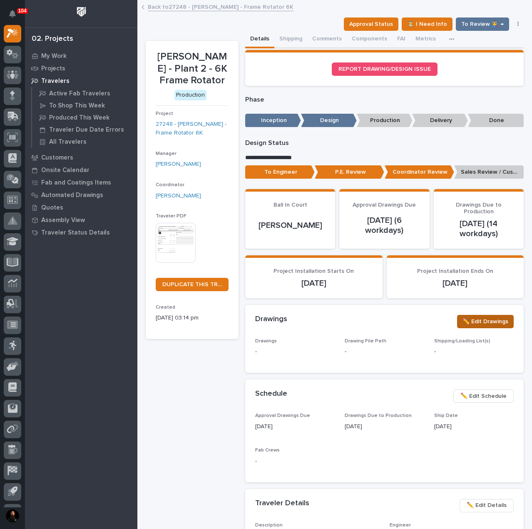
click at [477, 323] on span "✏️ Edit Drawings" at bounding box center [485, 321] width 46 height 10
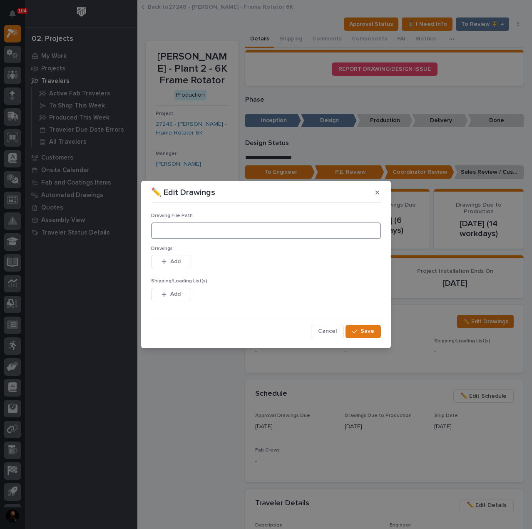
drag, startPoint x: 257, startPoint y: 235, endPoint x: 238, endPoint y: 242, distance: 20.3
click at [256, 235] on input at bounding box center [266, 230] width 230 height 17
paste input "M:\[PERSON_NAME]\Plant 2\27248 Frame Rotator 6K\01 Engineering\09 Final Documen…"
type input "M:\[PERSON_NAME]\Plant 2\27248 Frame Rotator 6K\01 Engineering\09 Final Documen…"
click at [181, 264] on button "Add" at bounding box center [171, 261] width 40 height 13
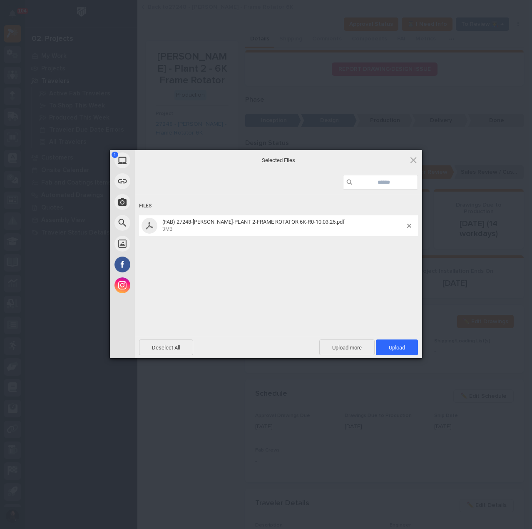
drag, startPoint x: 411, startPoint y: 347, endPoint x: 441, endPoint y: 332, distance: 33.5
click at [411, 347] on span "Upload 1" at bounding box center [397, 347] width 42 height 16
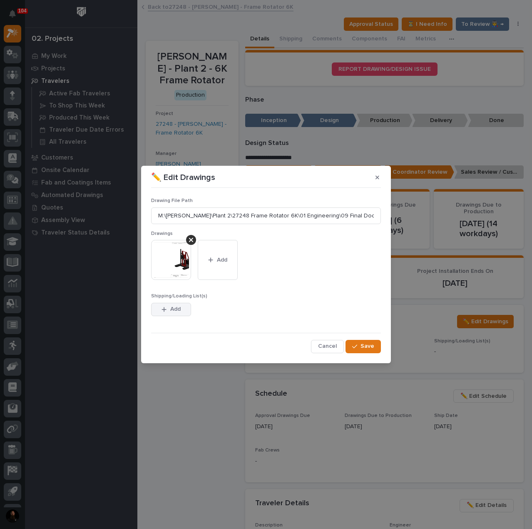
drag, startPoint x: 174, startPoint y: 308, endPoint x: 190, endPoint y: 305, distance: 15.6
click at [175, 308] on span "Add" at bounding box center [175, 308] width 10 height 7
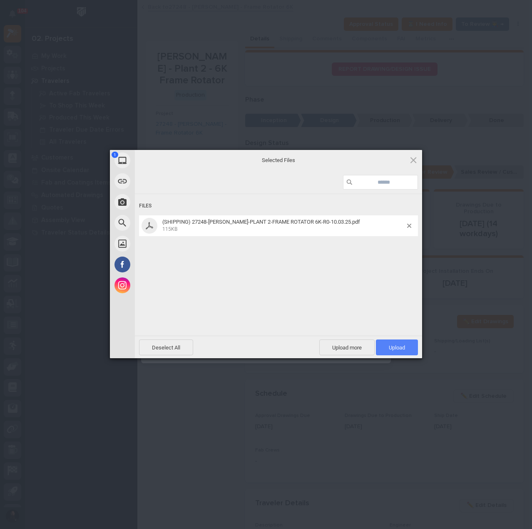
click at [402, 342] on span "Upload 1" at bounding box center [397, 347] width 42 height 16
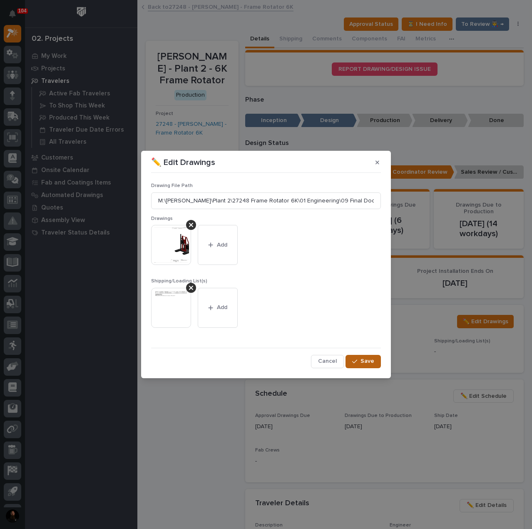
click at [370, 361] on span "Save" at bounding box center [367, 360] width 14 height 7
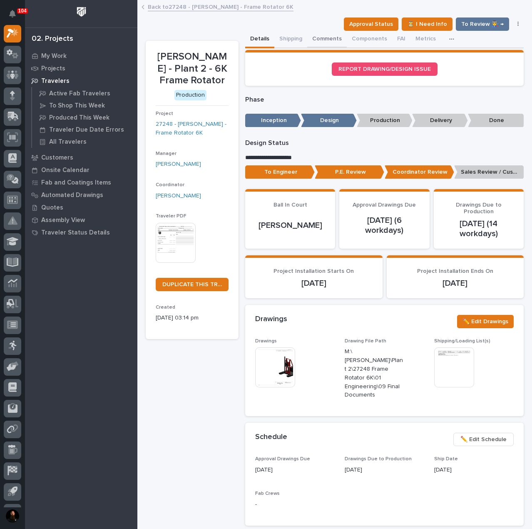
click at [319, 39] on button "Comments" at bounding box center [327, 39] width 40 height 17
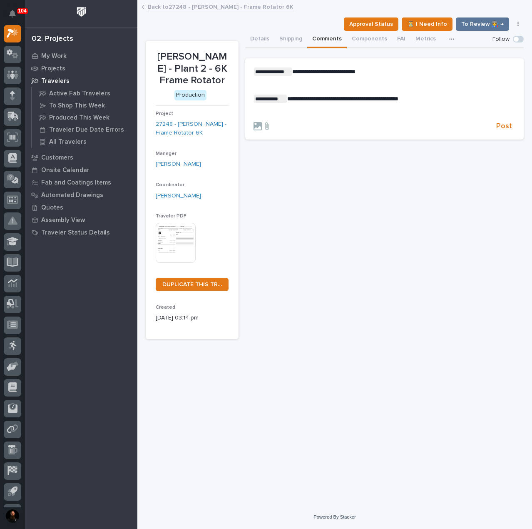
click at [442, 102] on p "**********" at bounding box center [384, 98] width 262 height 8
click at [507, 129] on span "Post" at bounding box center [504, 127] width 16 height 10
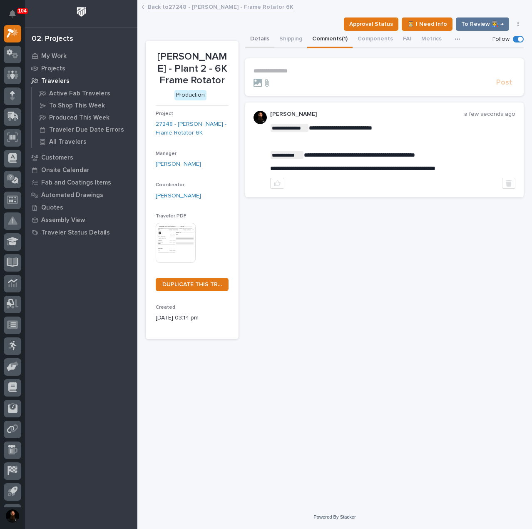
click at [261, 33] on button "Details" at bounding box center [259, 39] width 29 height 17
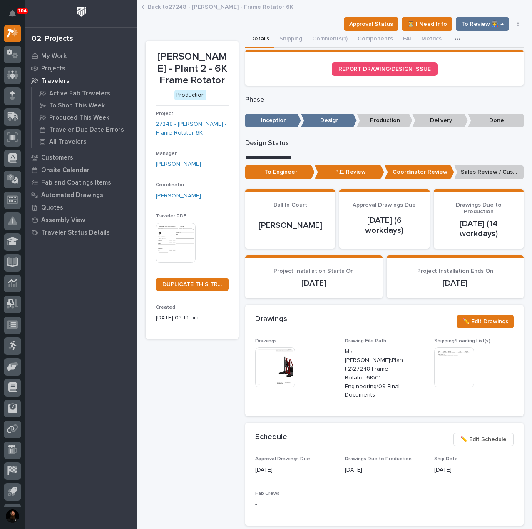
click at [475, 169] on p "Sales Review / Customer Approval" at bounding box center [488, 172] width 69 height 14
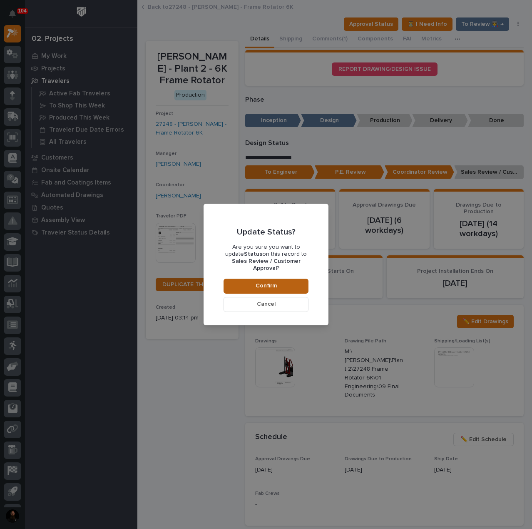
click at [277, 284] on button "Confirm" at bounding box center [265, 285] width 85 height 15
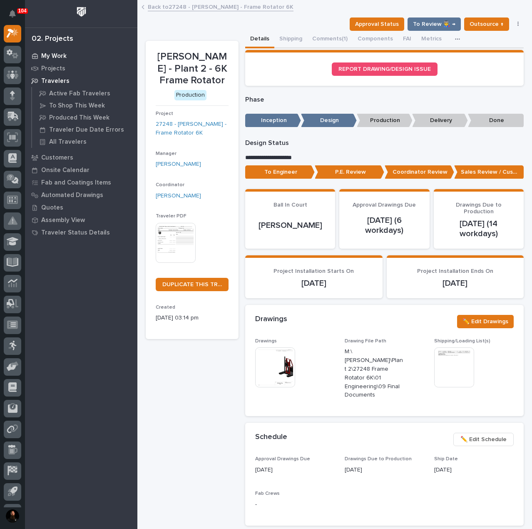
click at [60, 53] on p "My Work" at bounding box center [53, 55] width 25 height 7
